Goal: Contribute content: Add original content to the website for others to see

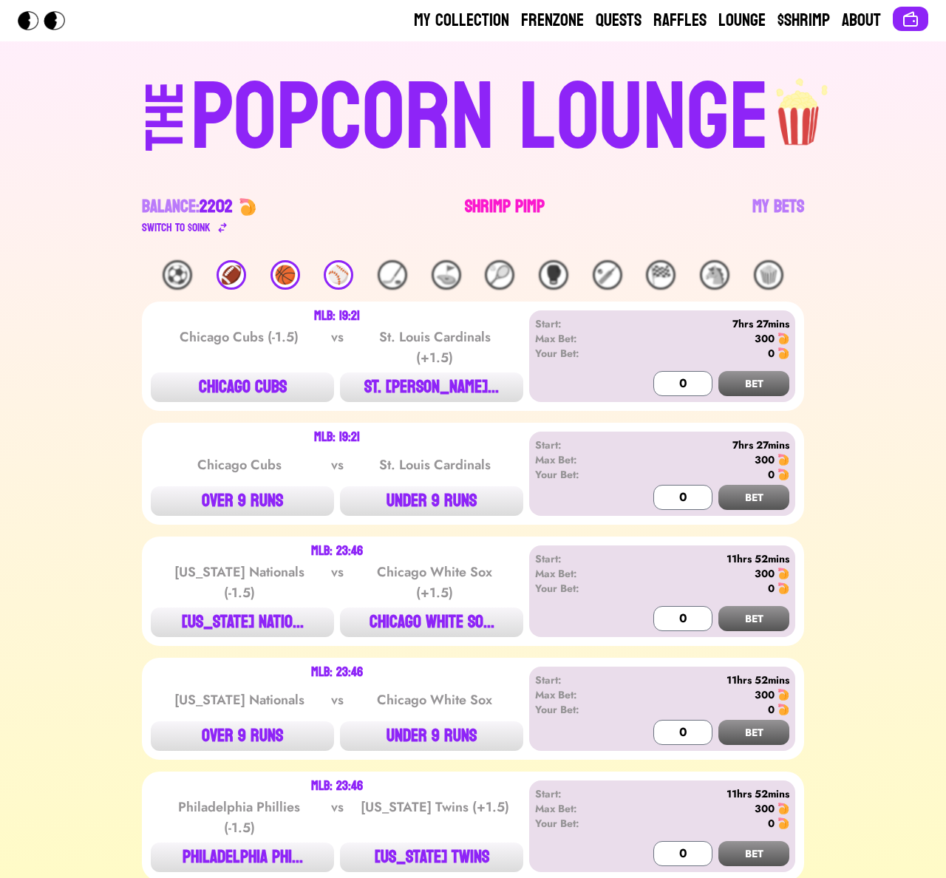
click at [475, 201] on link "Shrimp Pimp" at bounding box center [505, 215] width 80 height 41
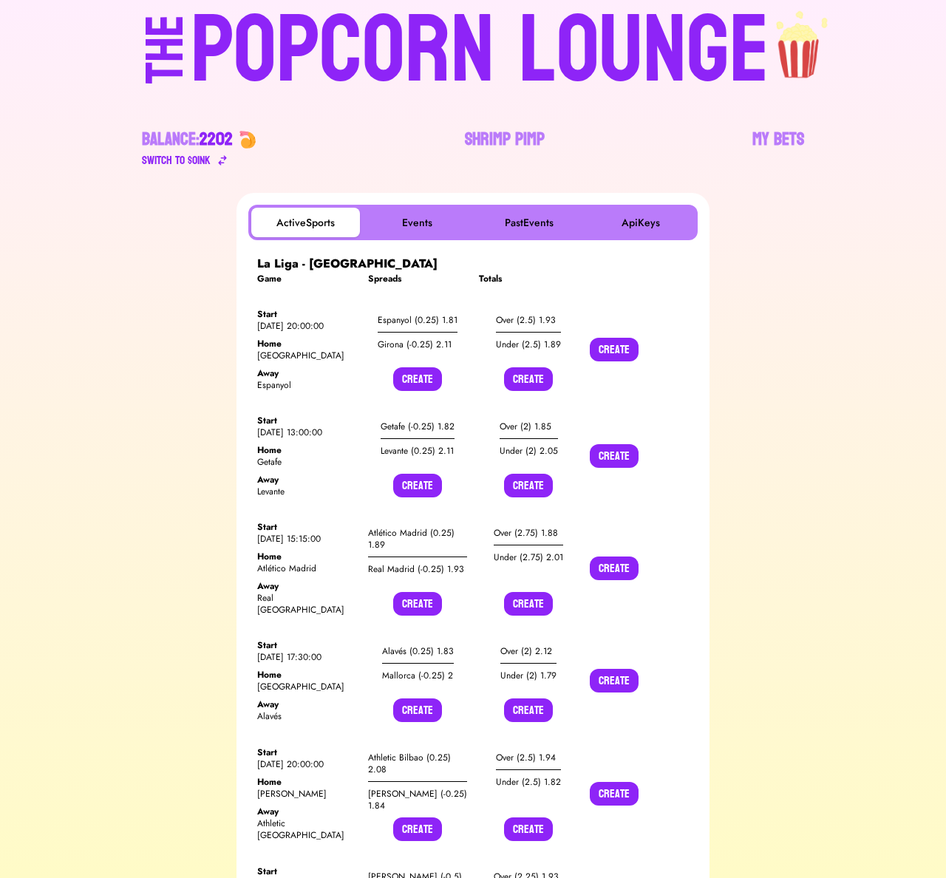
scroll to position [121, 0]
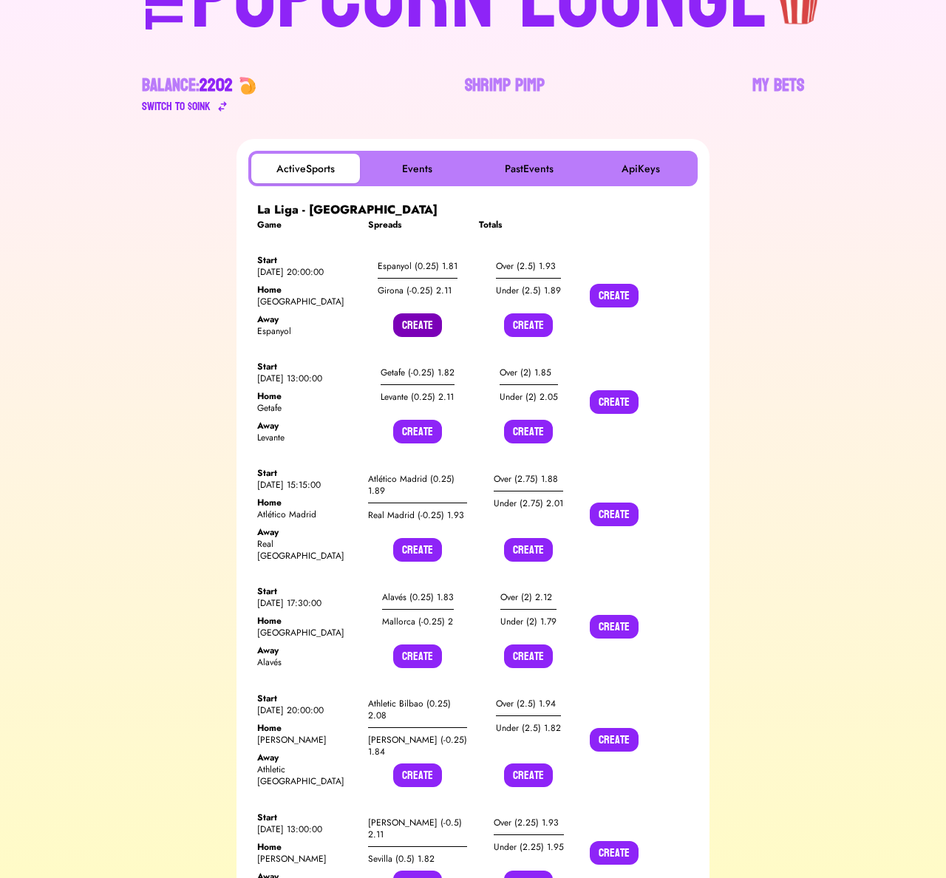
click at [430, 328] on button "Create" at bounding box center [417, 325] width 49 height 24
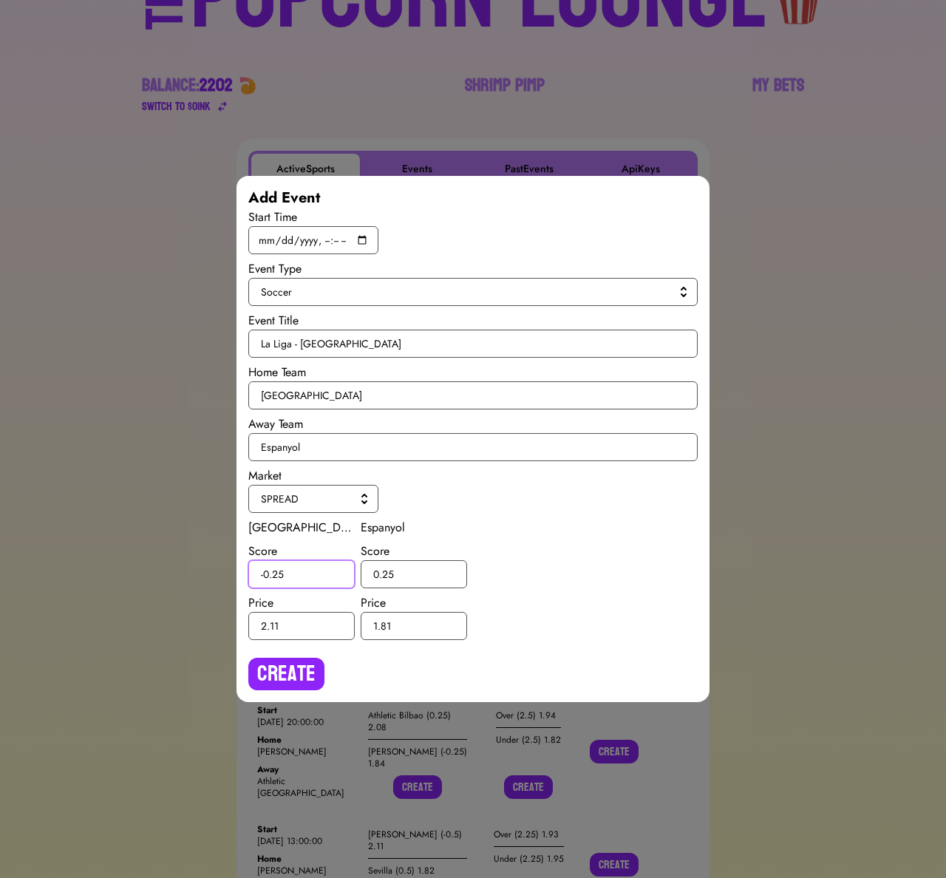
click at [277, 575] on input "-0.25" at bounding box center [301, 574] width 106 height 28
type input "-0.5"
click at [389, 574] on input "0.25" at bounding box center [414, 574] width 106 height 28
type input "0.5"
click at [295, 697] on div "Add Event Start Time Event Type Soccer Event Title La Liga - [GEOGRAPHIC_DATA] …" at bounding box center [472, 439] width 473 height 526
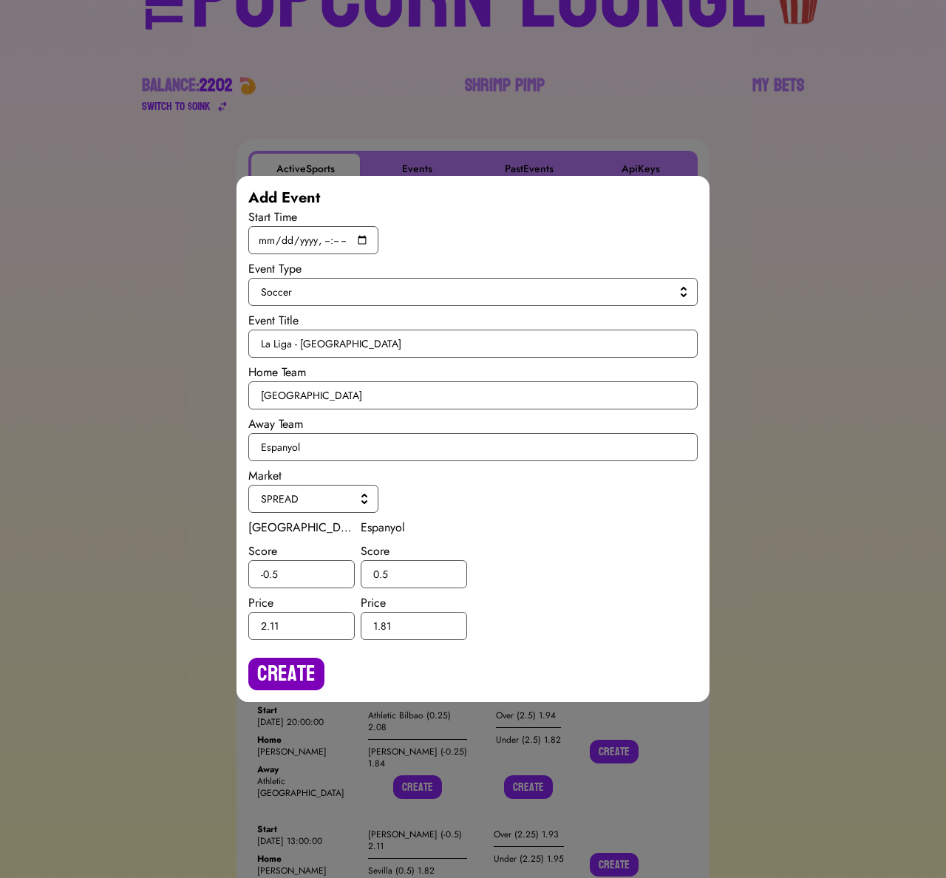
click at [295, 676] on button "Create" at bounding box center [286, 673] width 76 height 33
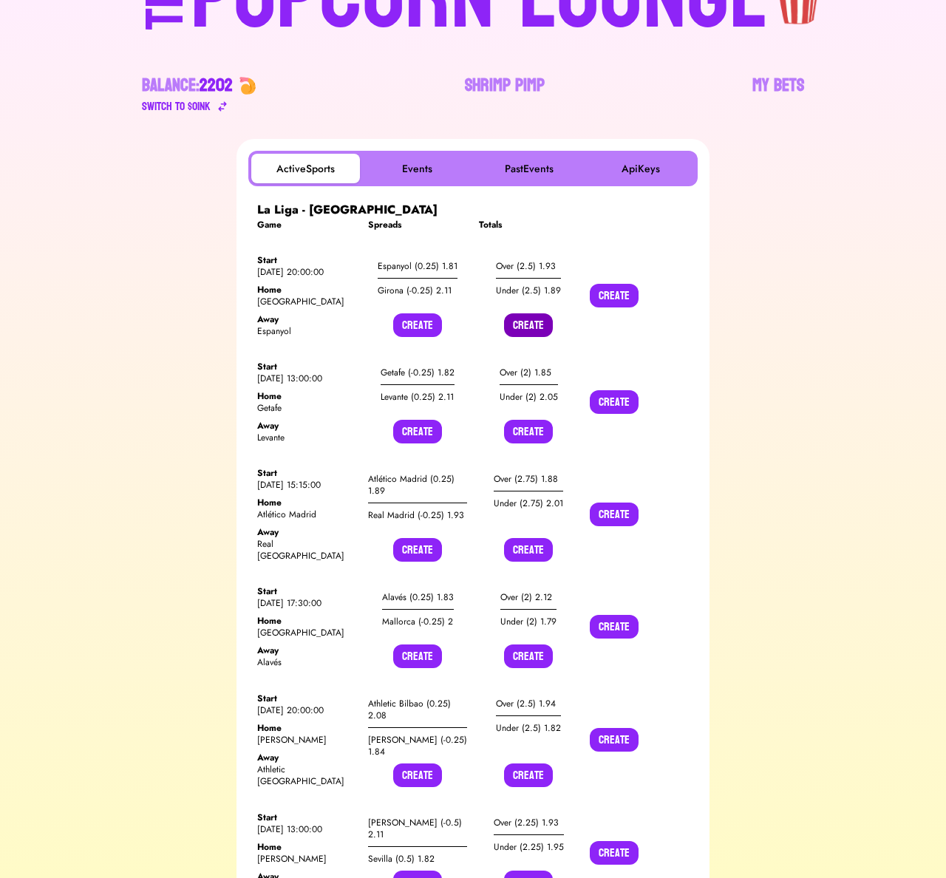
click at [533, 332] on button "Create" at bounding box center [528, 325] width 49 height 24
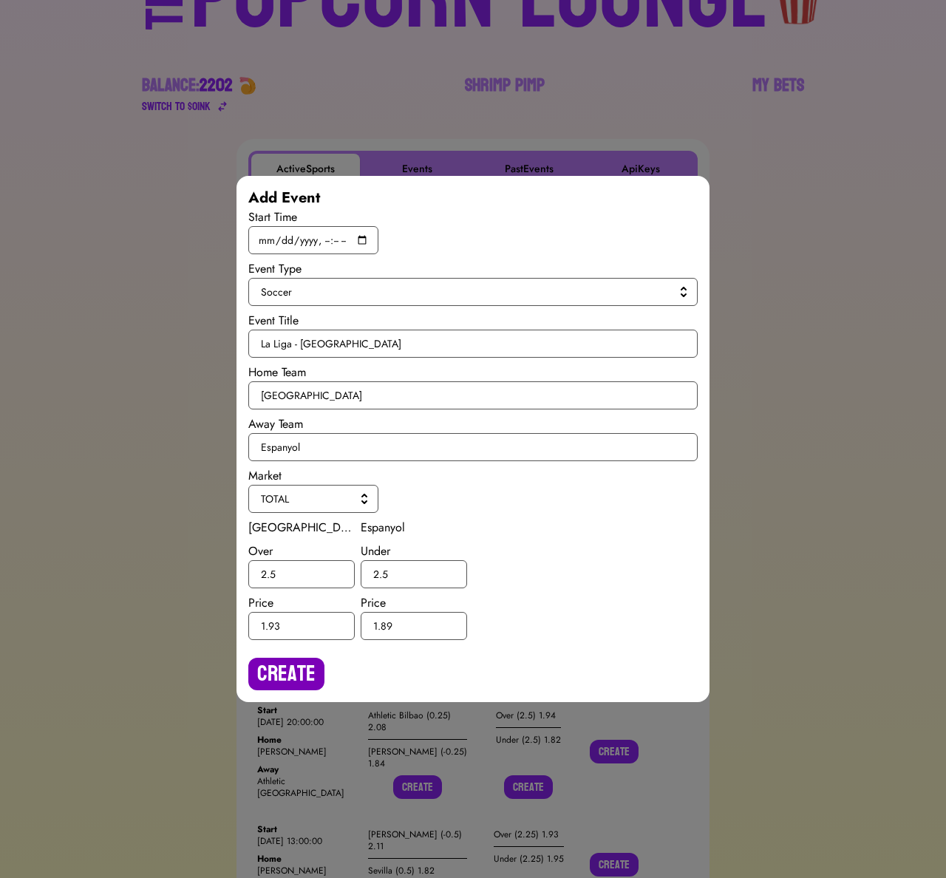
click at [279, 689] on button "Create" at bounding box center [286, 673] width 76 height 33
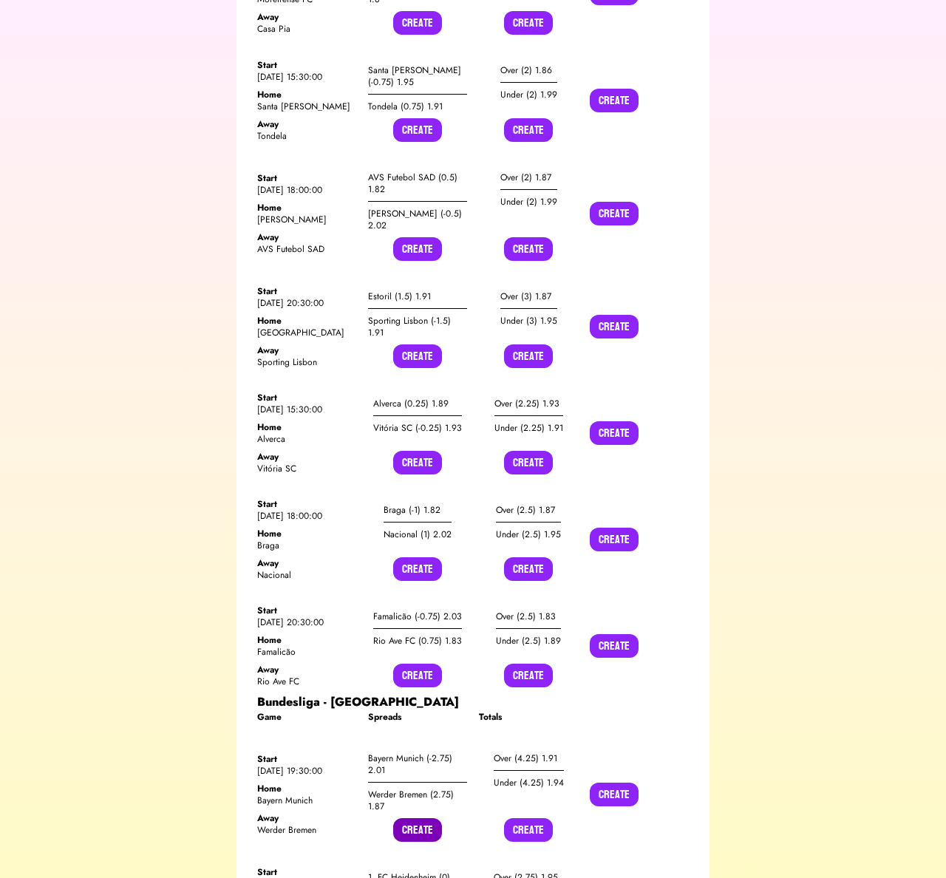
click at [400, 818] on button "Create" at bounding box center [417, 830] width 49 height 24
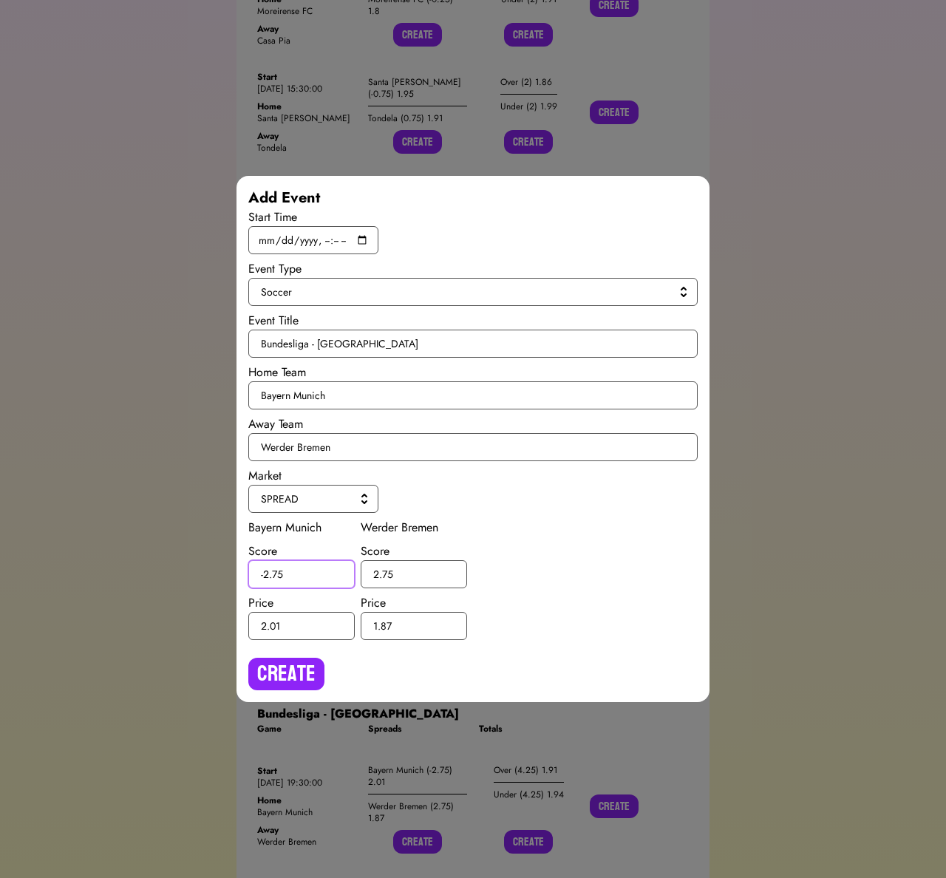
click at [277, 573] on input "-2.75" at bounding box center [301, 574] width 106 height 28
type input "-2.5"
click at [386, 570] on input "2.75" at bounding box center [414, 574] width 106 height 28
type input "2.5"
click at [303, 658] on button "Create" at bounding box center [286, 673] width 76 height 33
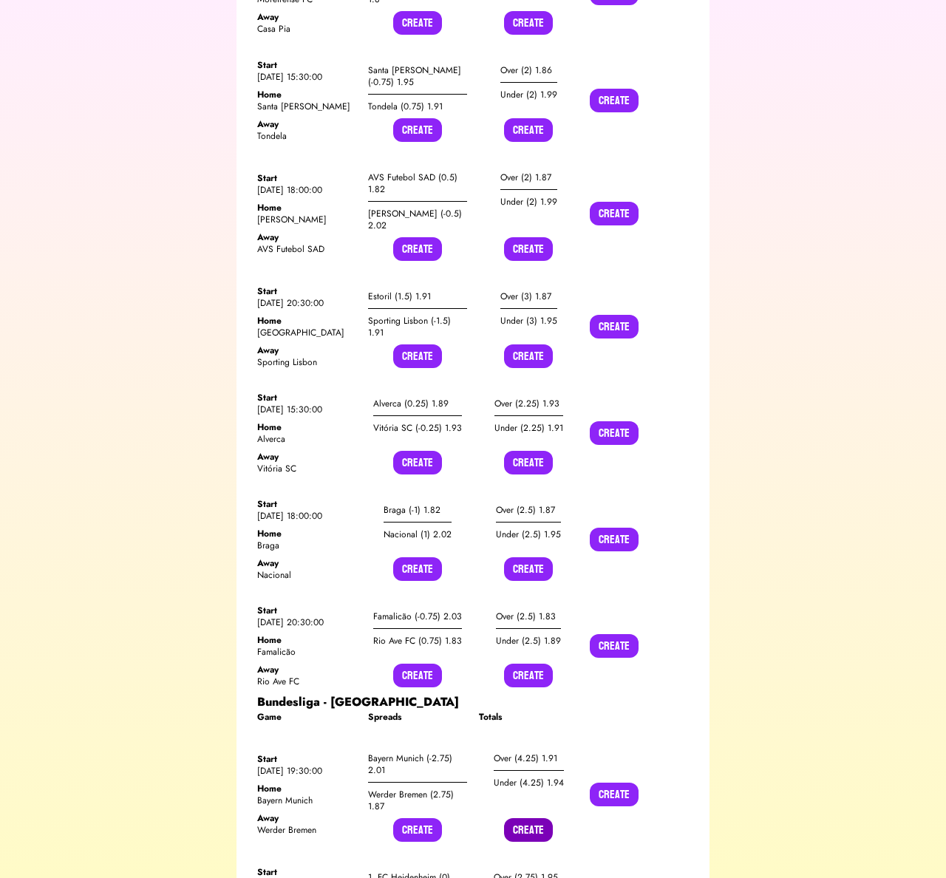
click at [519, 818] on button "Create" at bounding box center [528, 830] width 49 height 24
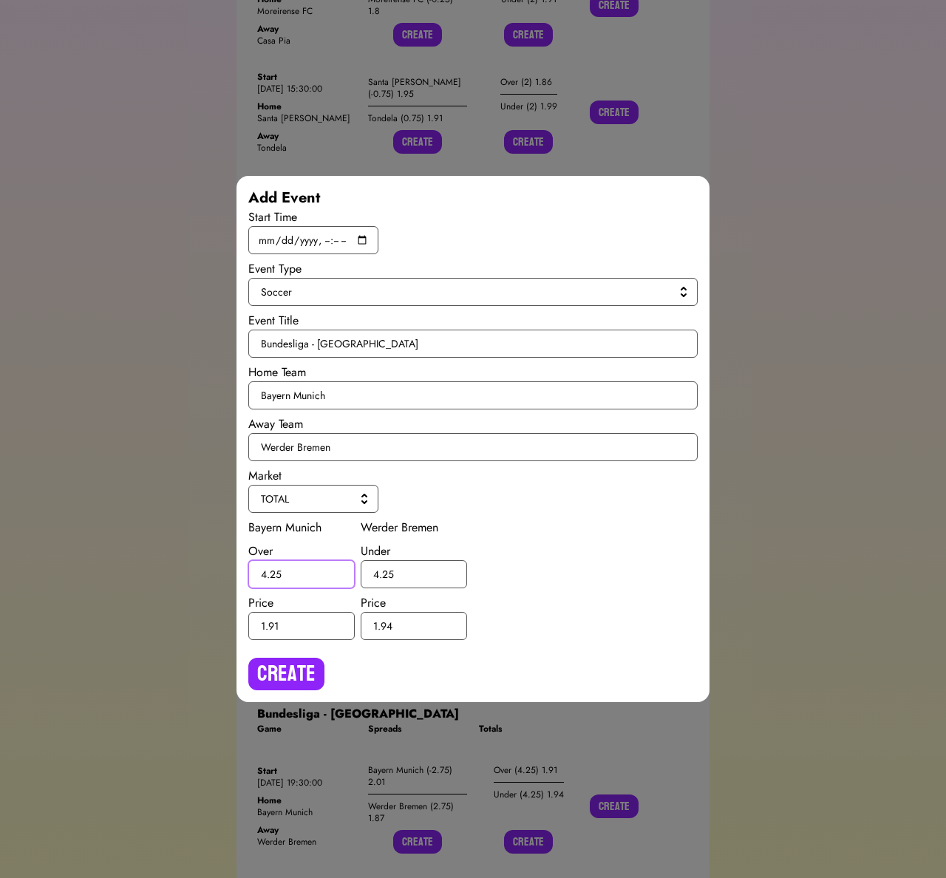
click at [275, 575] on input "4.25" at bounding box center [301, 574] width 106 height 28
type input "4.5"
click at [386, 573] on input "4.25" at bounding box center [414, 574] width 106 height 28
type input "4.5"
click at [304, 684] on button "Create" at bounding box center [286, 673] width 76 height 33
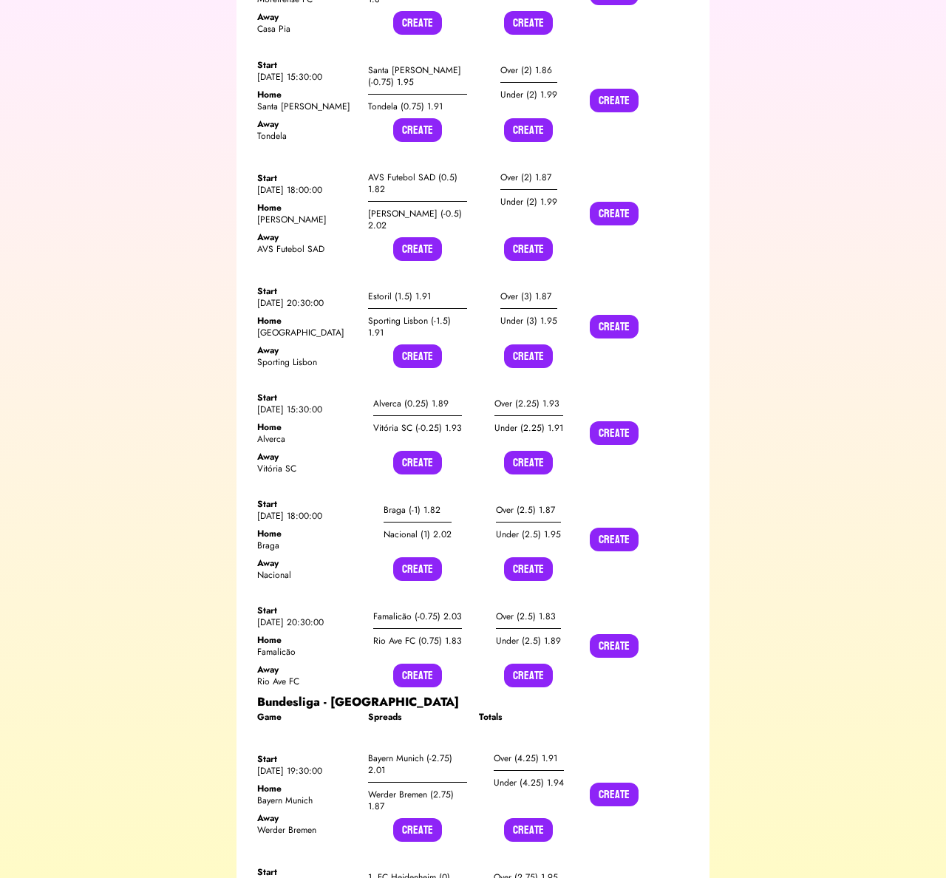
scroll to position [15208, 0]
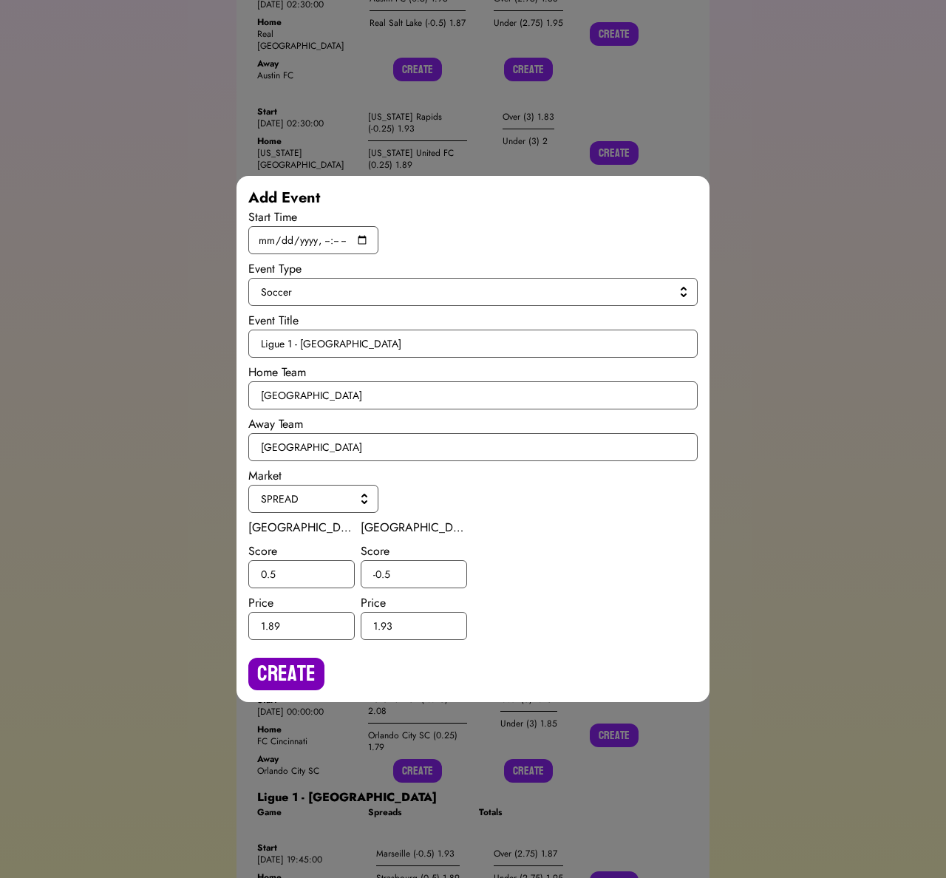
click at [276, 682] on button "Create" at bounding box center [286, 673] width 76 height 33
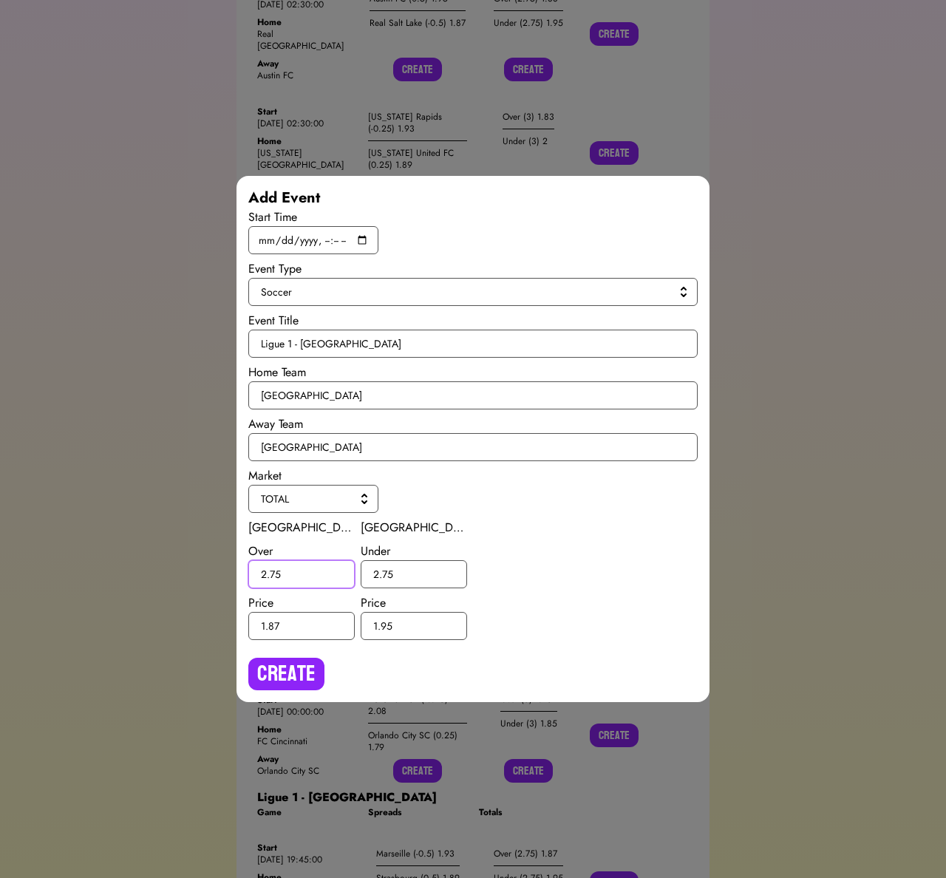
click at [275, 575] on input "2.75" at bounding box center [301, 574] width 106 height 28
type input "2.5"
click at [389, 574] on input "2.75" at bounding box center [414, 574] width 106 height 28
type input "2.5"
click at [310, 661] on button "Create" at bounding box center [286, 673] width 76 height 33
